Goal: Information Seeking & Learning: Learn about a topic

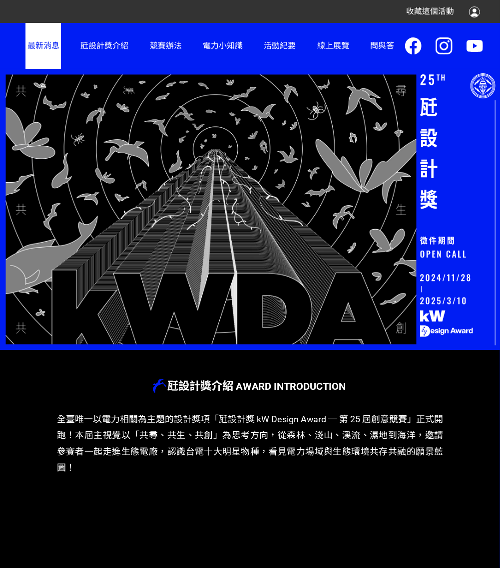
click at [37, 47] on link "最新消息" at bounding box center [42, 45] width 35 height 45
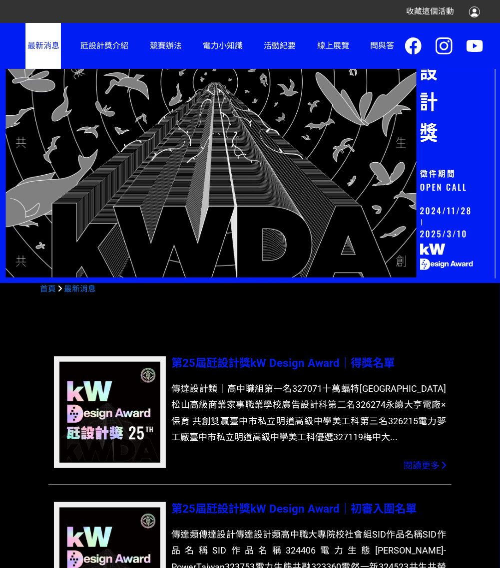
scroll to position [154, 0]
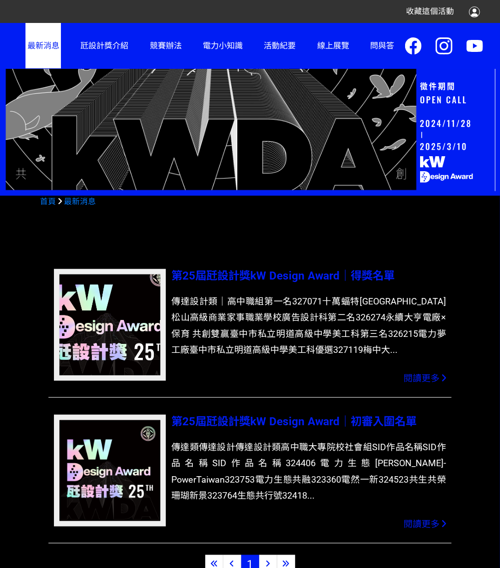
click at [120, 360] on img at bounding box center [109, 324] width 131 height 131
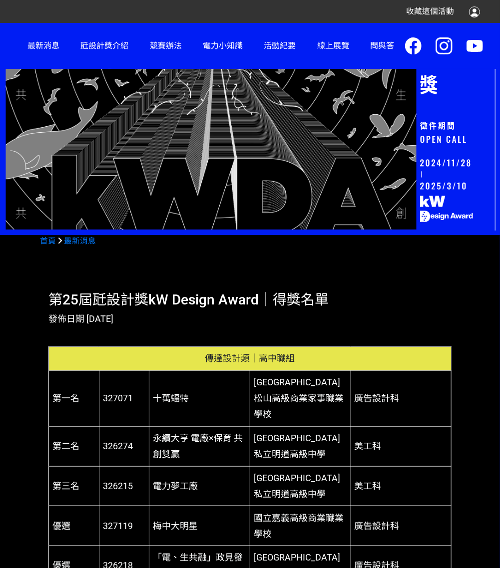
scroll to position [154, 0]
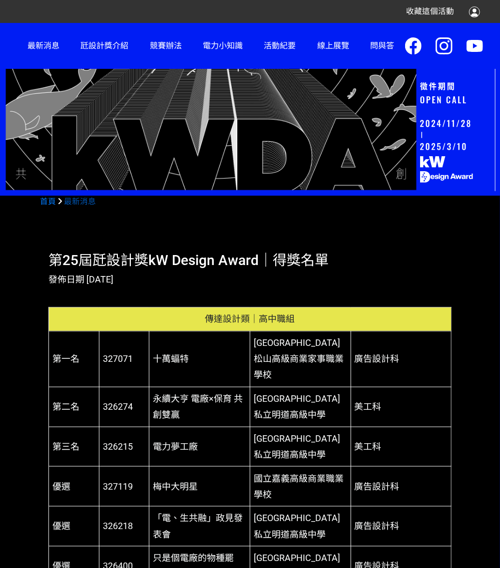
click at [79, 198] on link "最新消息" at bounding box center [80, 201] width 32 height 9
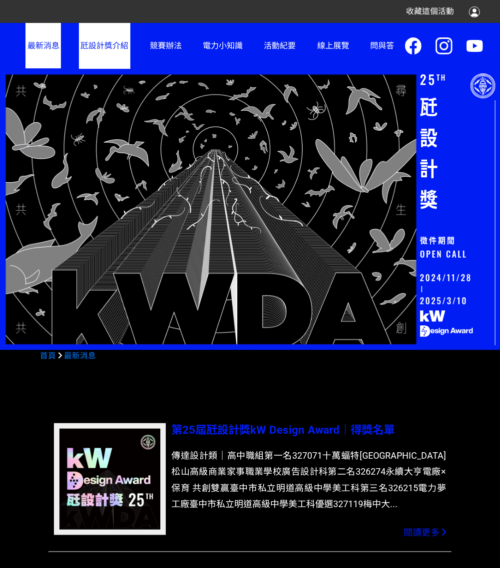
click at [104, 42] on link "瓩設計獎介紹" at bounding box center [104, 45] width 51 height 45
